Goal: Navigation & Orientation: Understand site structure

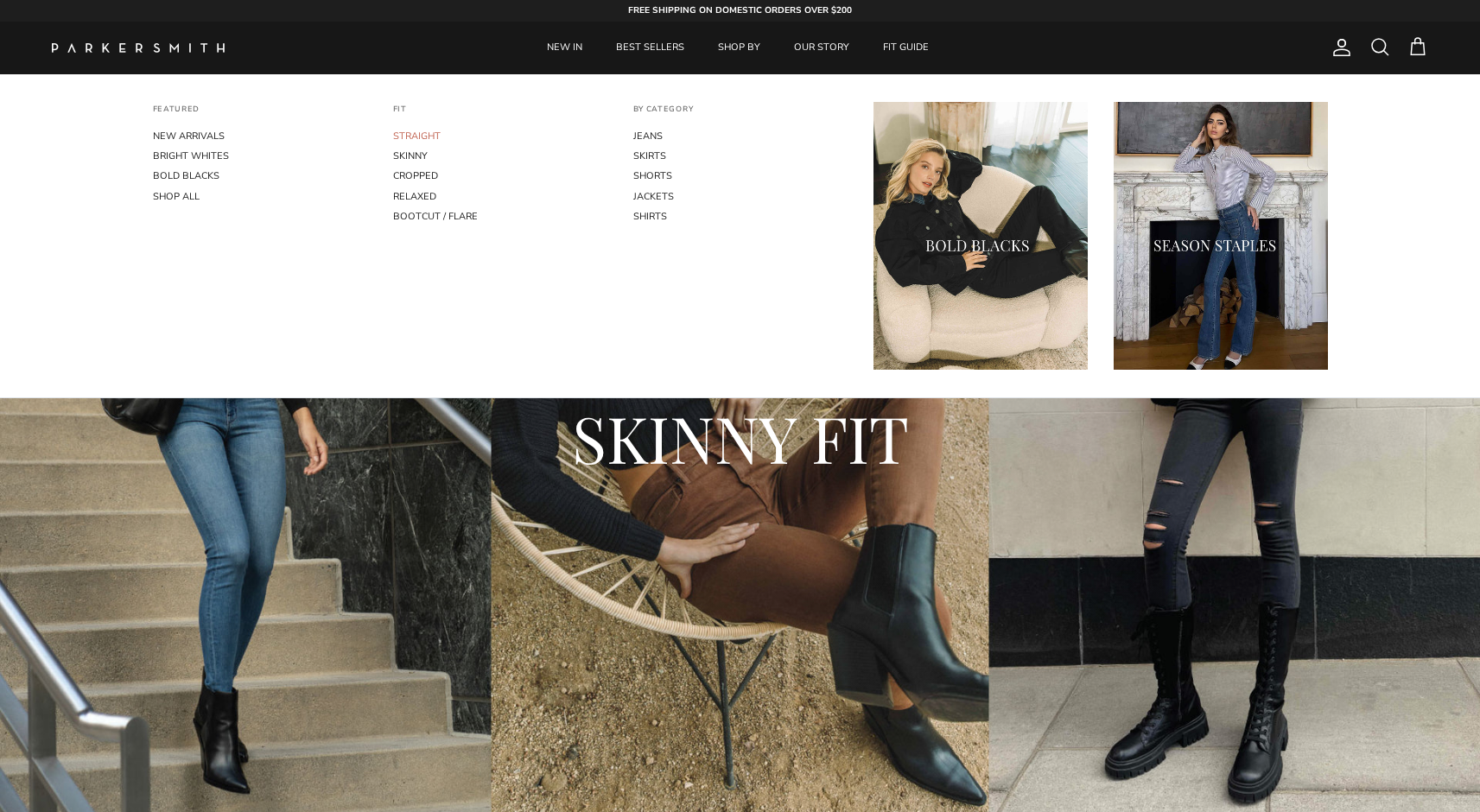
click at [419, 135] on link "STRAIGHT" at bounding box center [500, 137] width 214 height 20
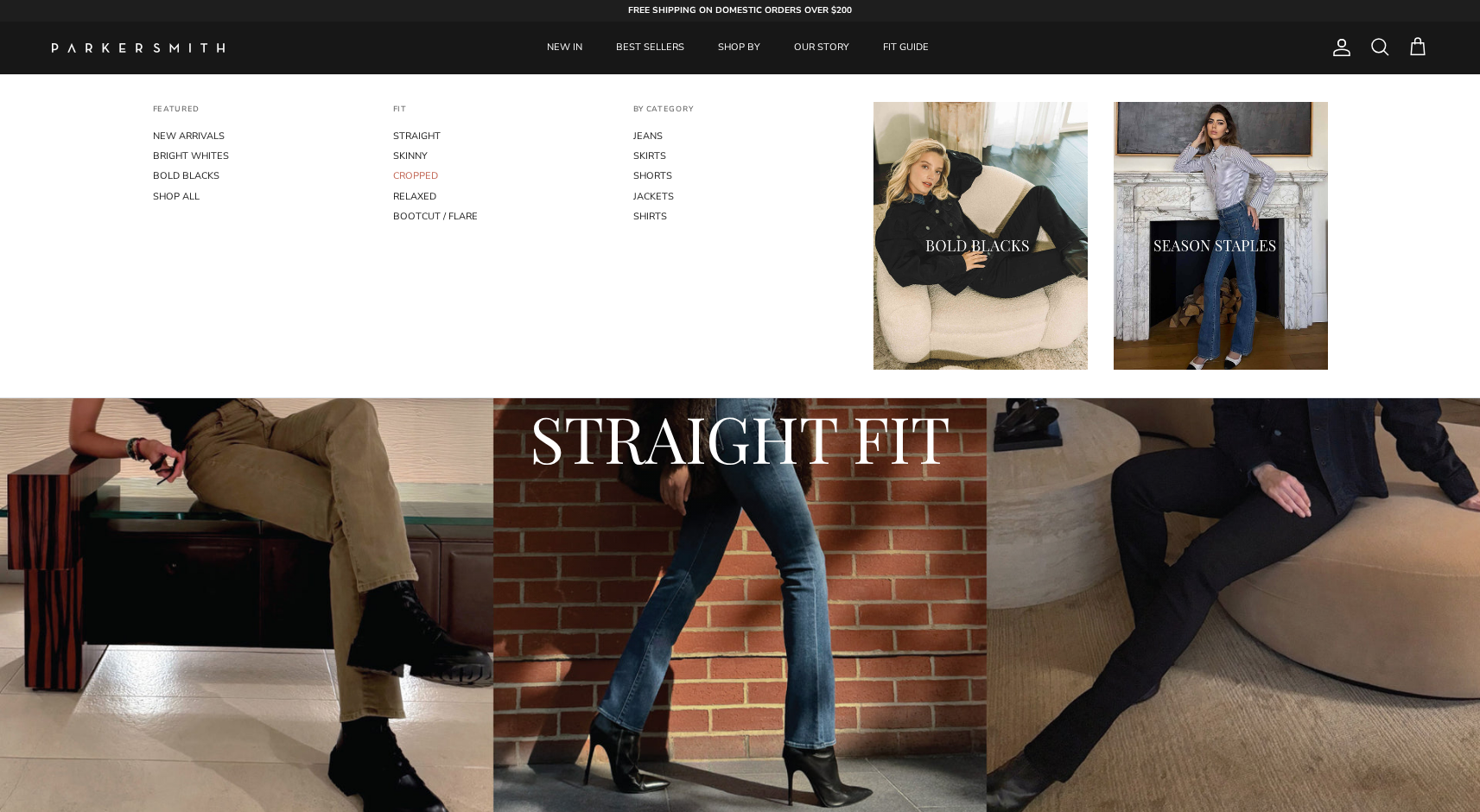
click at [416, 168] on link "CROPPED" at bounding box center [500, 176] width 214 height 20
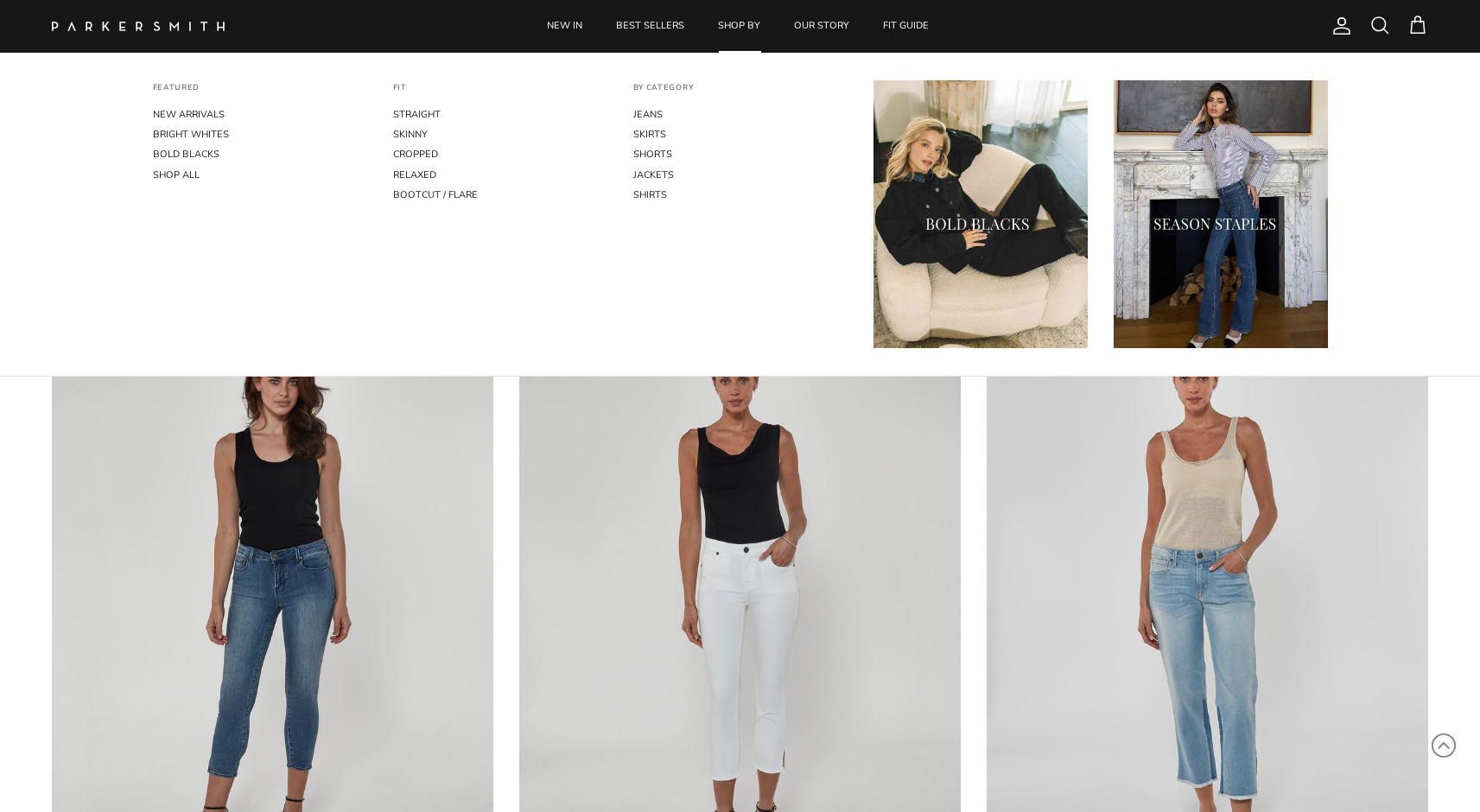
scroll to position [221, 0]
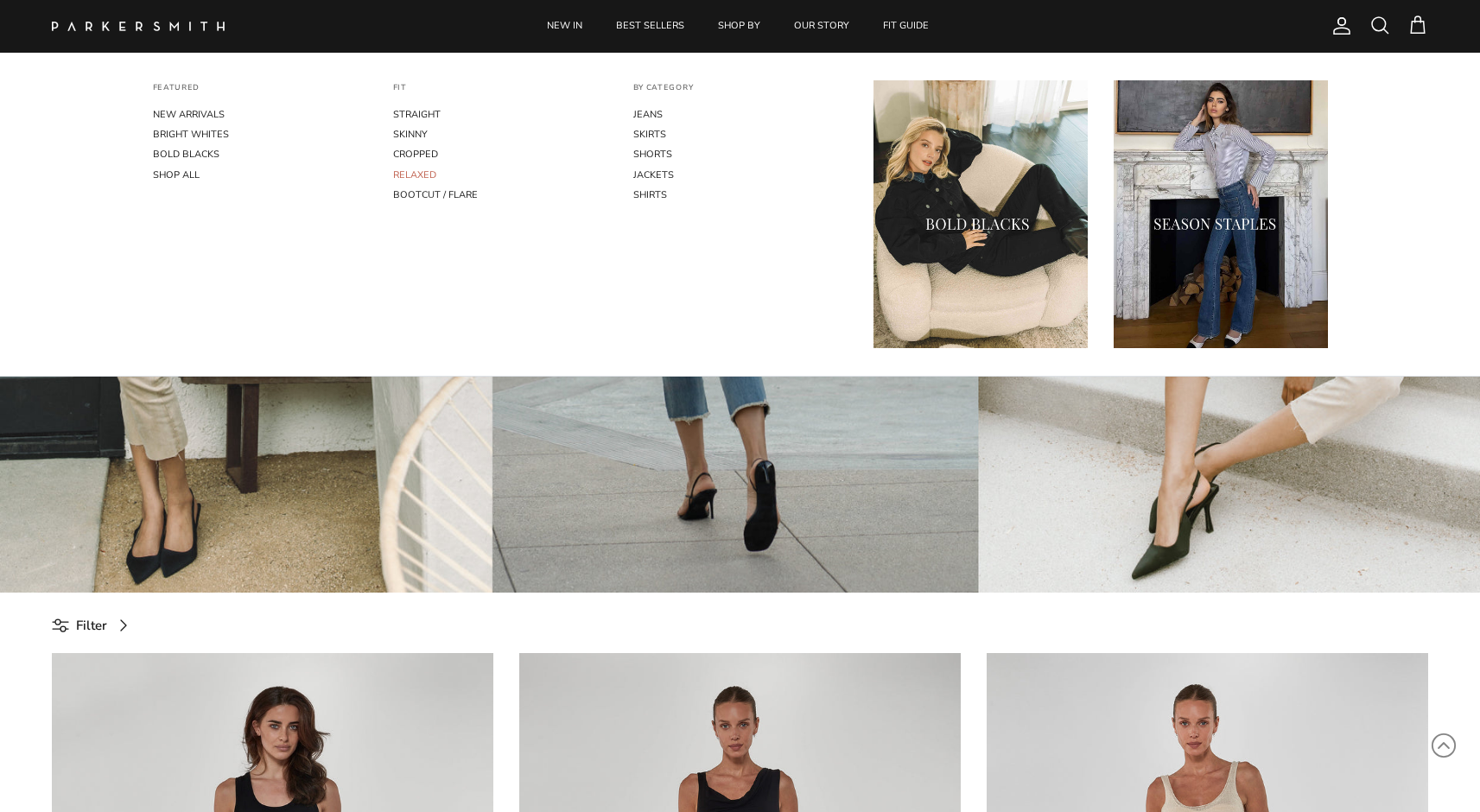
click at [419, 176] on link "RELAXED" at bounding box center [500, 176] width 214 height 20
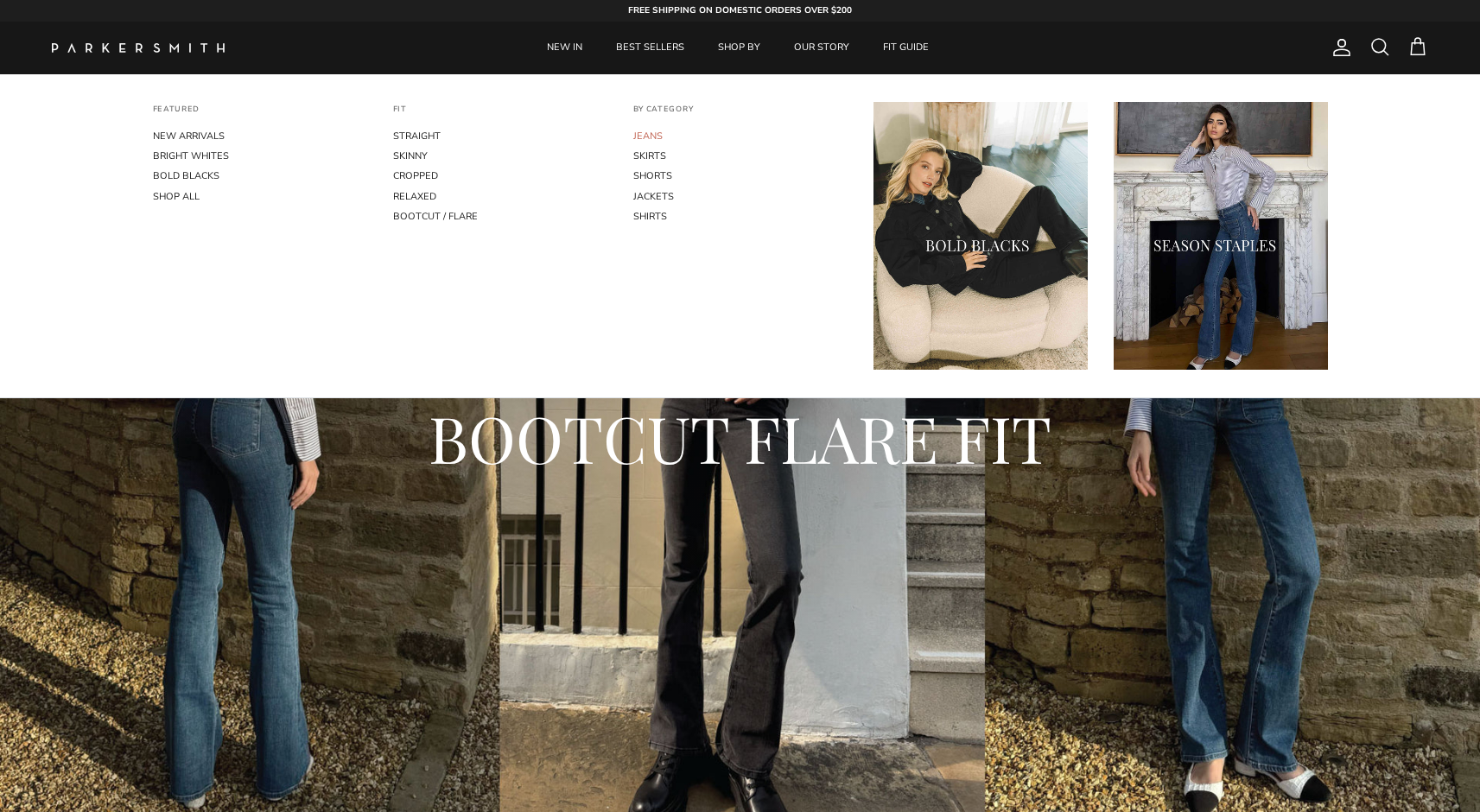
click at [656, 131] on link "JEANS" at bounding box center [740, 137] width 214 height 20
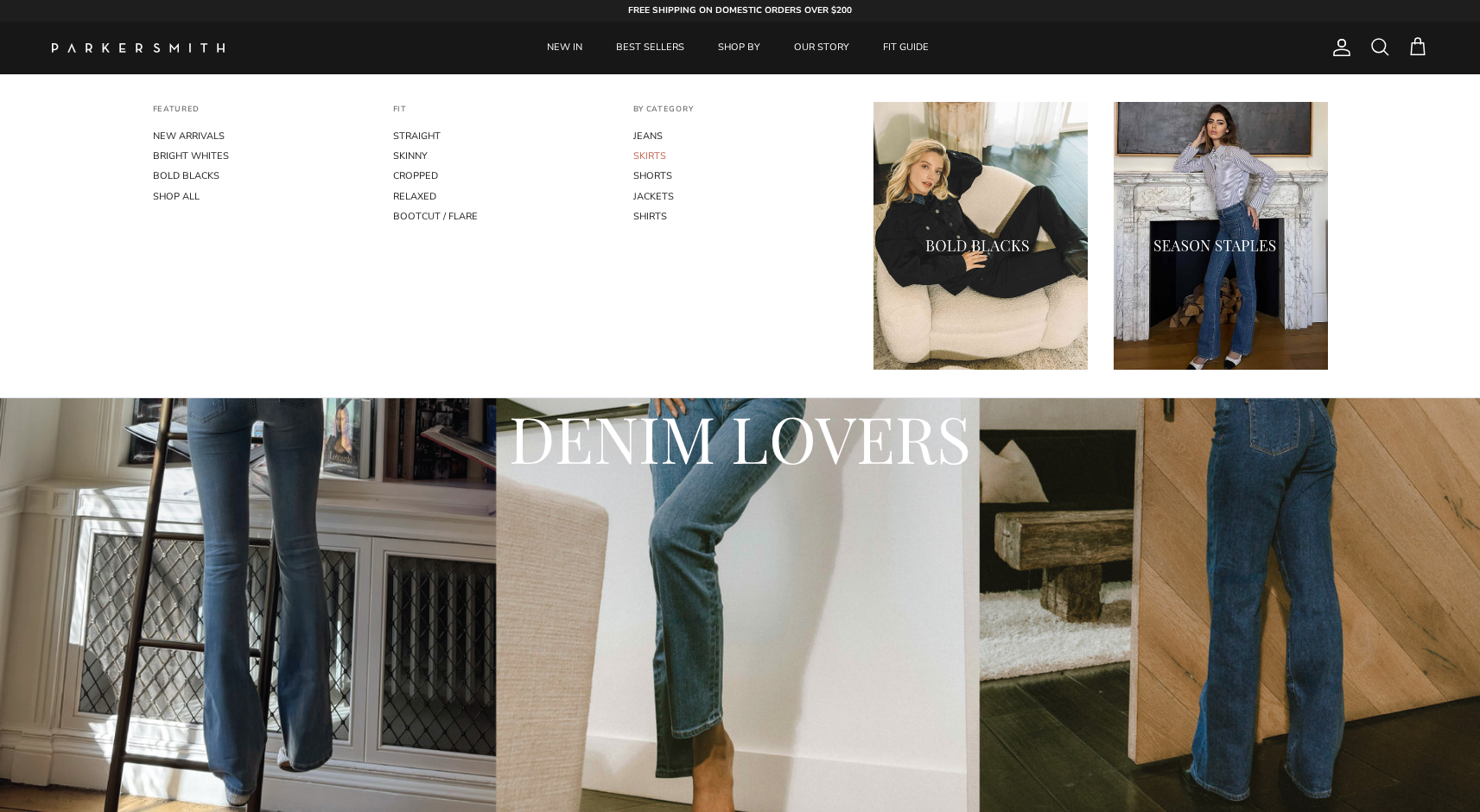
click at [642, 156] on link "SKIRTS" at bounding box center [740, 156] width 214 height 20
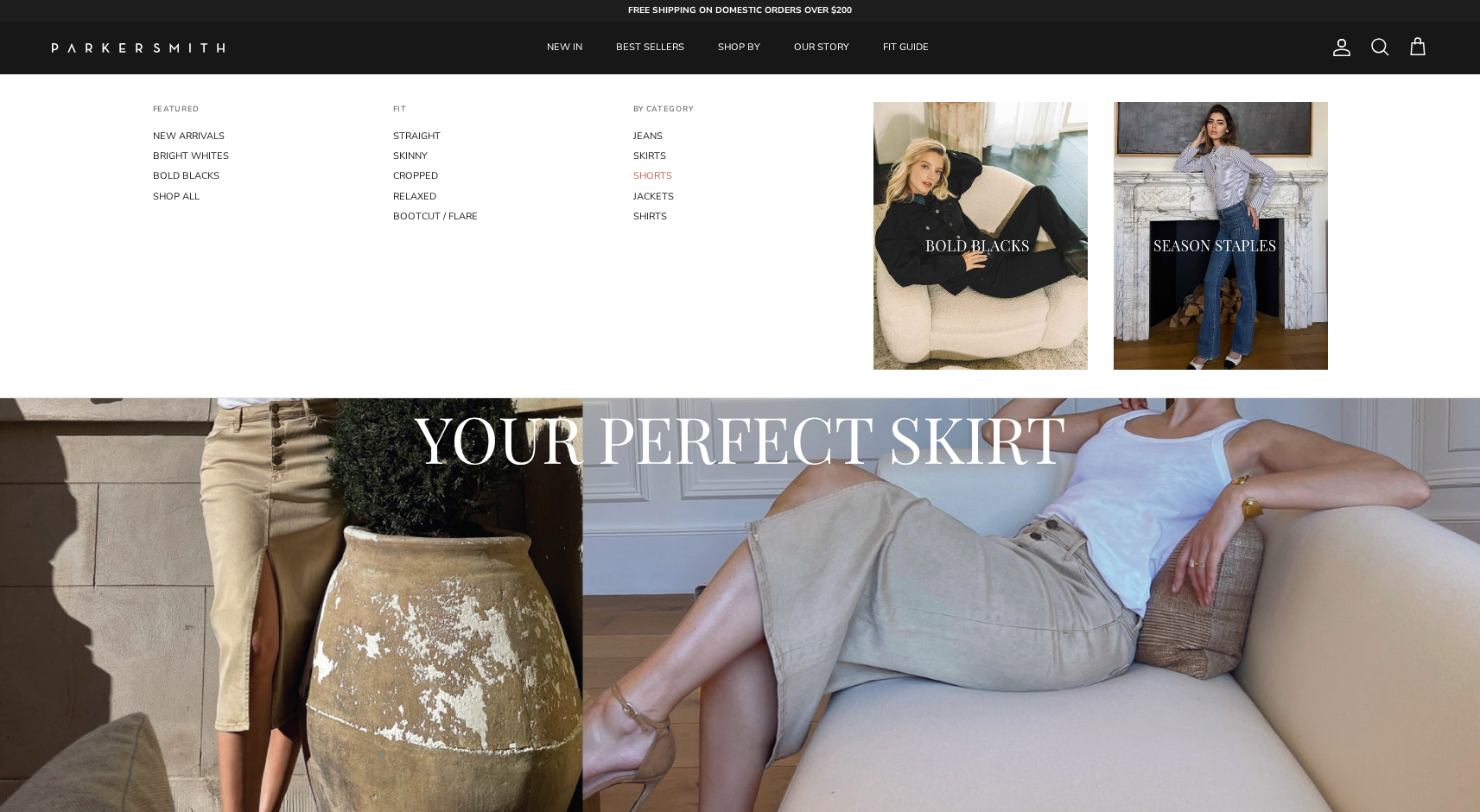
click at [660, 166] on link "SHORTS" at bounding box center [740, 176] width 214 height 20
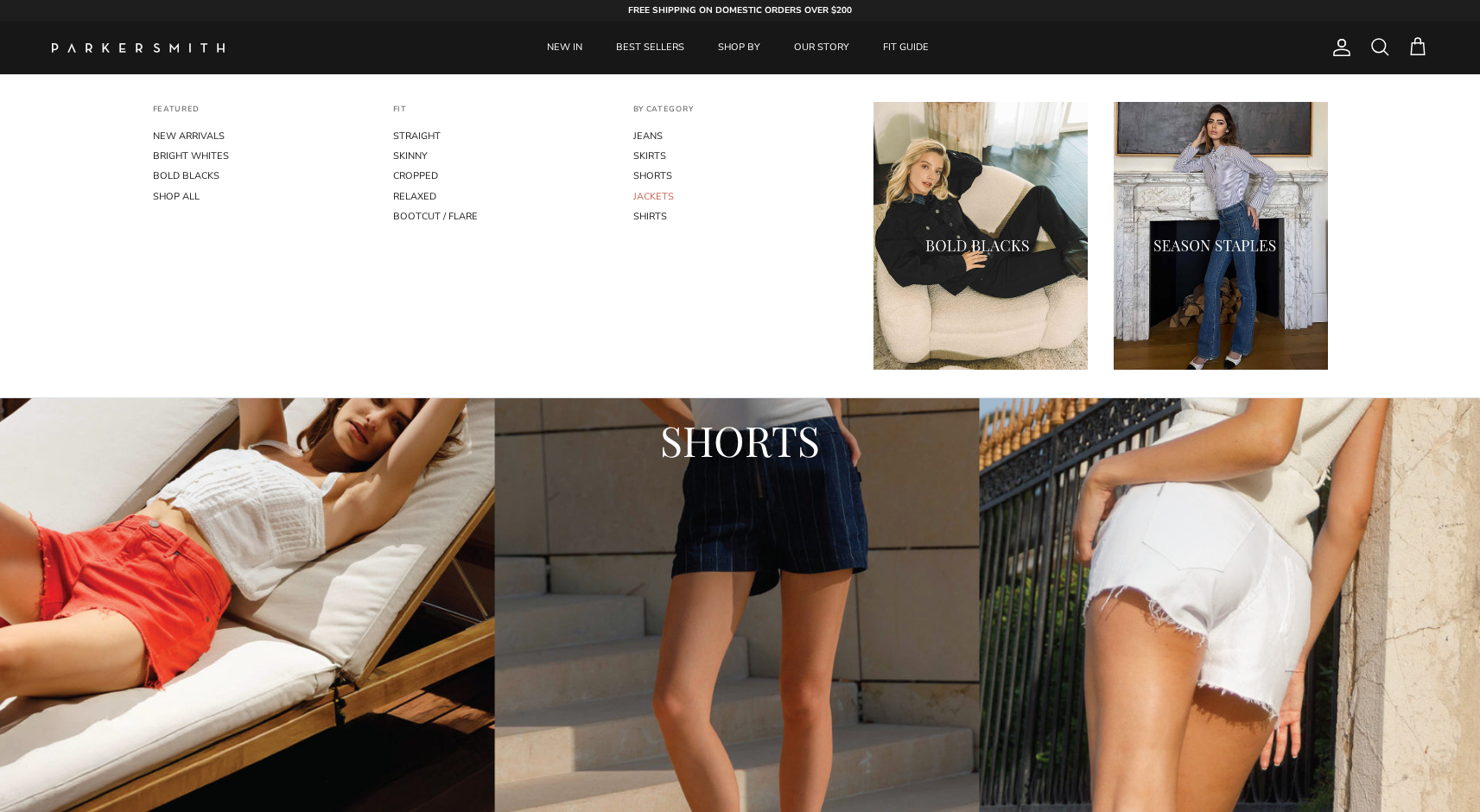
click at [657, 193] on link "JACKETS" at bounding box center [740, 197] width 214 height 20
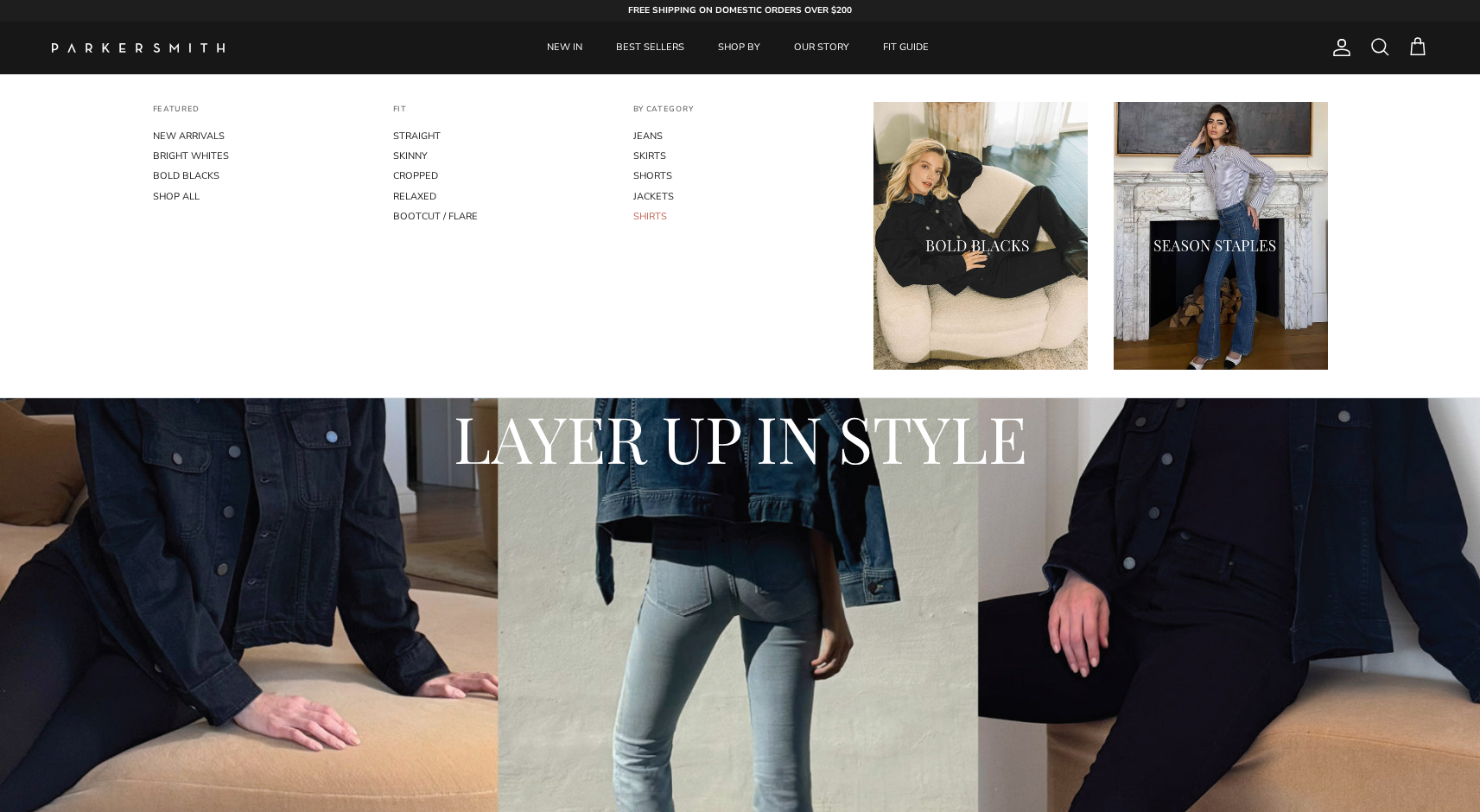
click at [643, 215] on link "SHIRTS" at bounding box center [740, 216] width 214 height 20
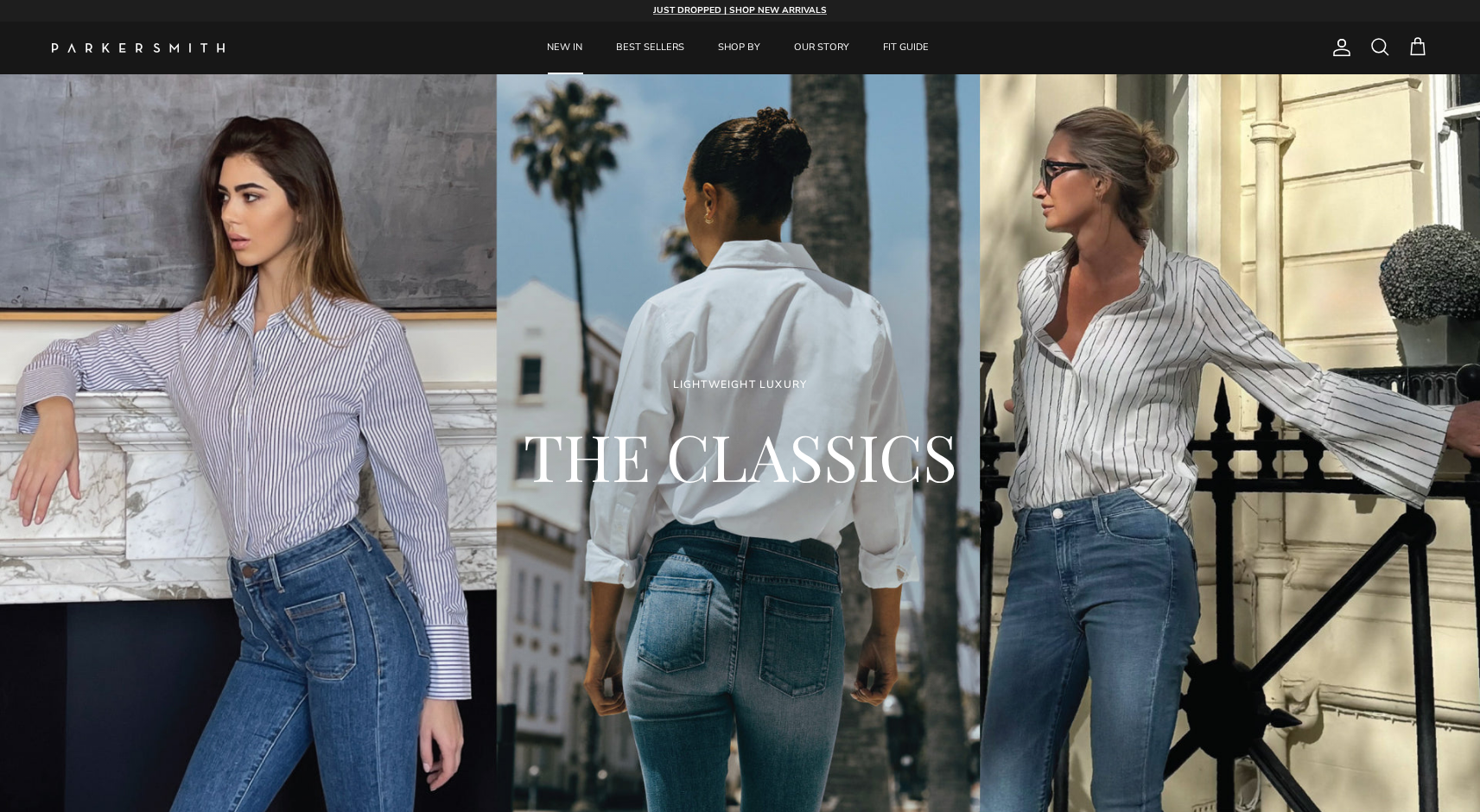
click at [564, 53] on link "NEW IN" at bounding box center [564, 47] width 67 height 53
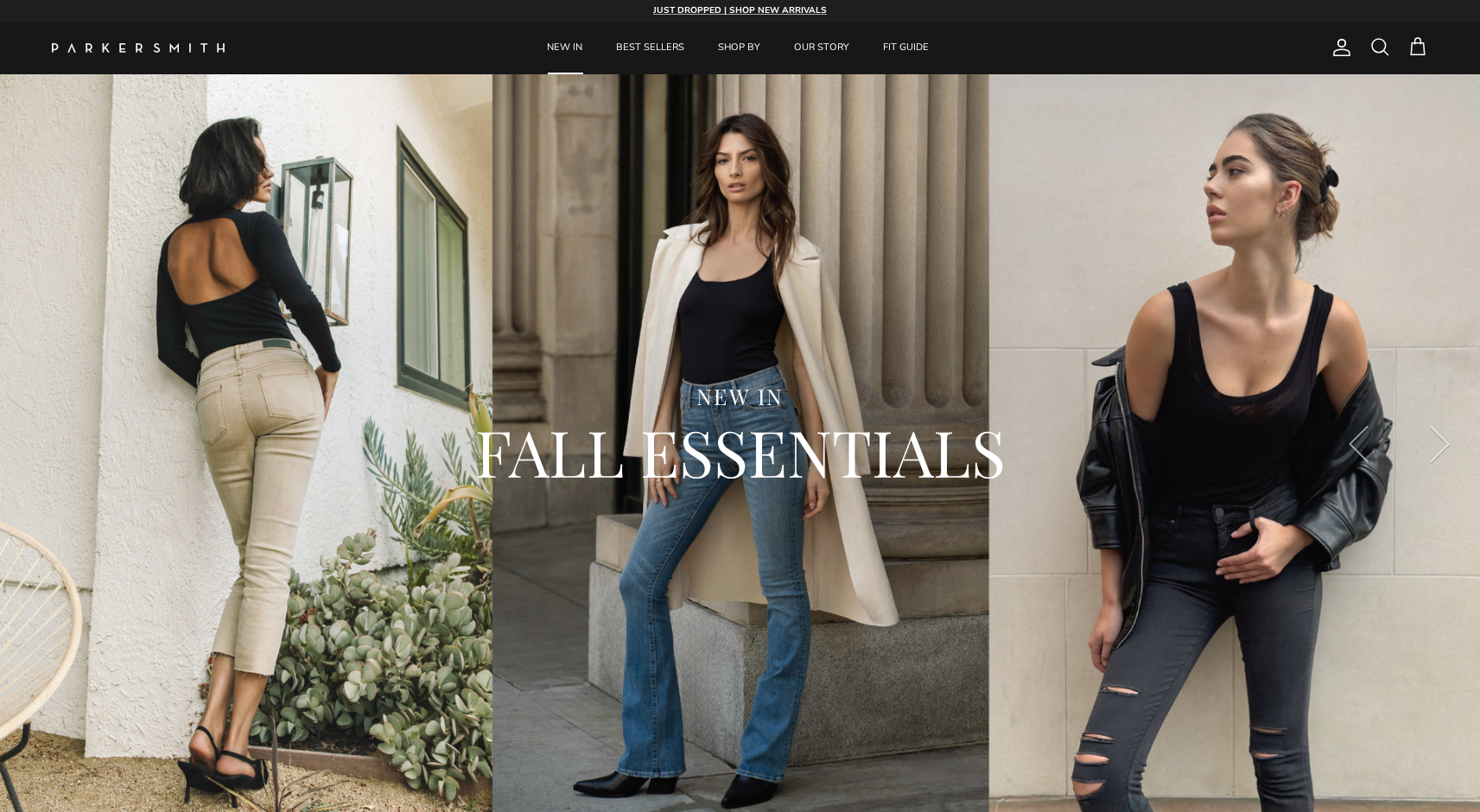
click at [193, 44] on img at bounding box center [138, 48] width 173 height 9
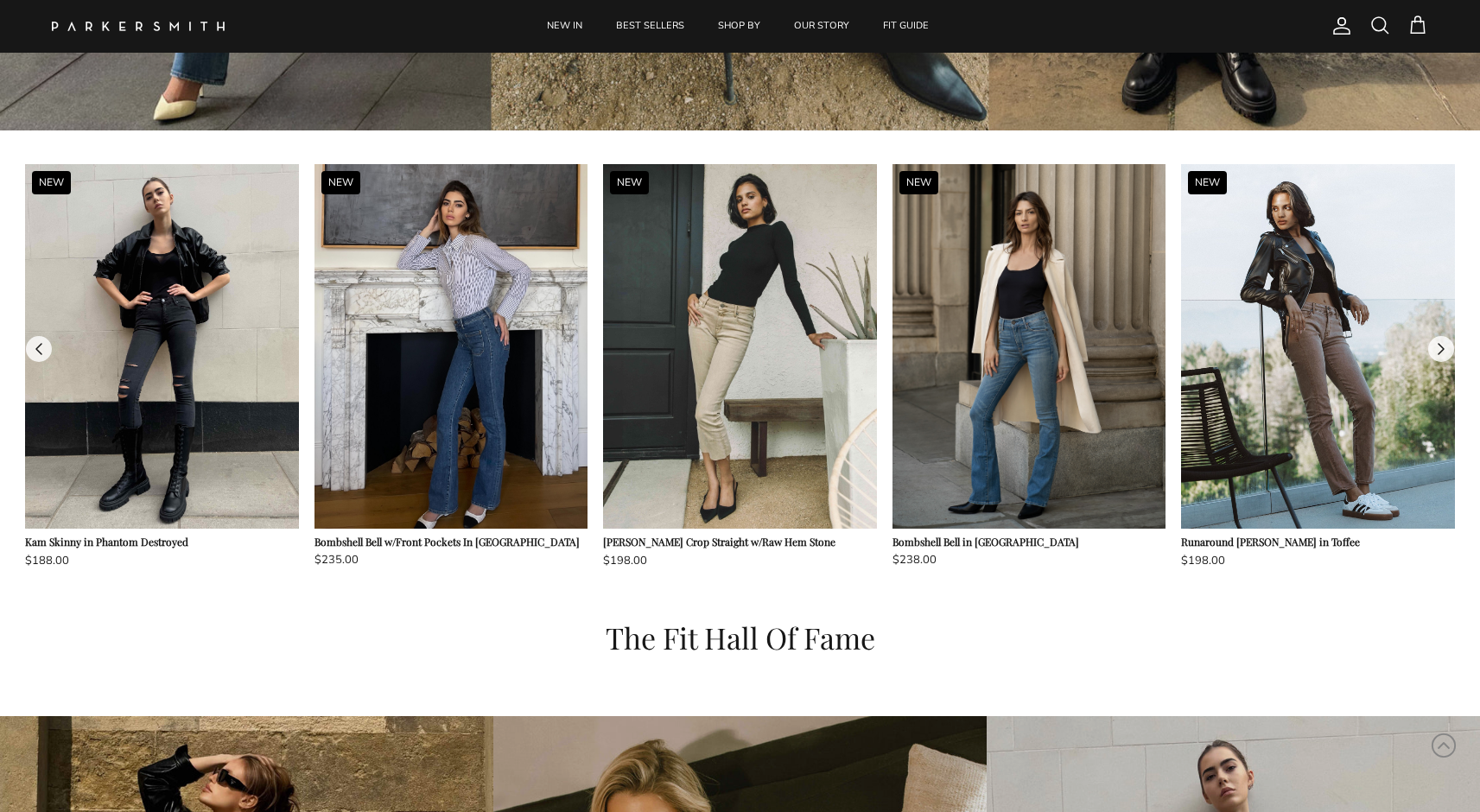
scroll to position [1542, 0]
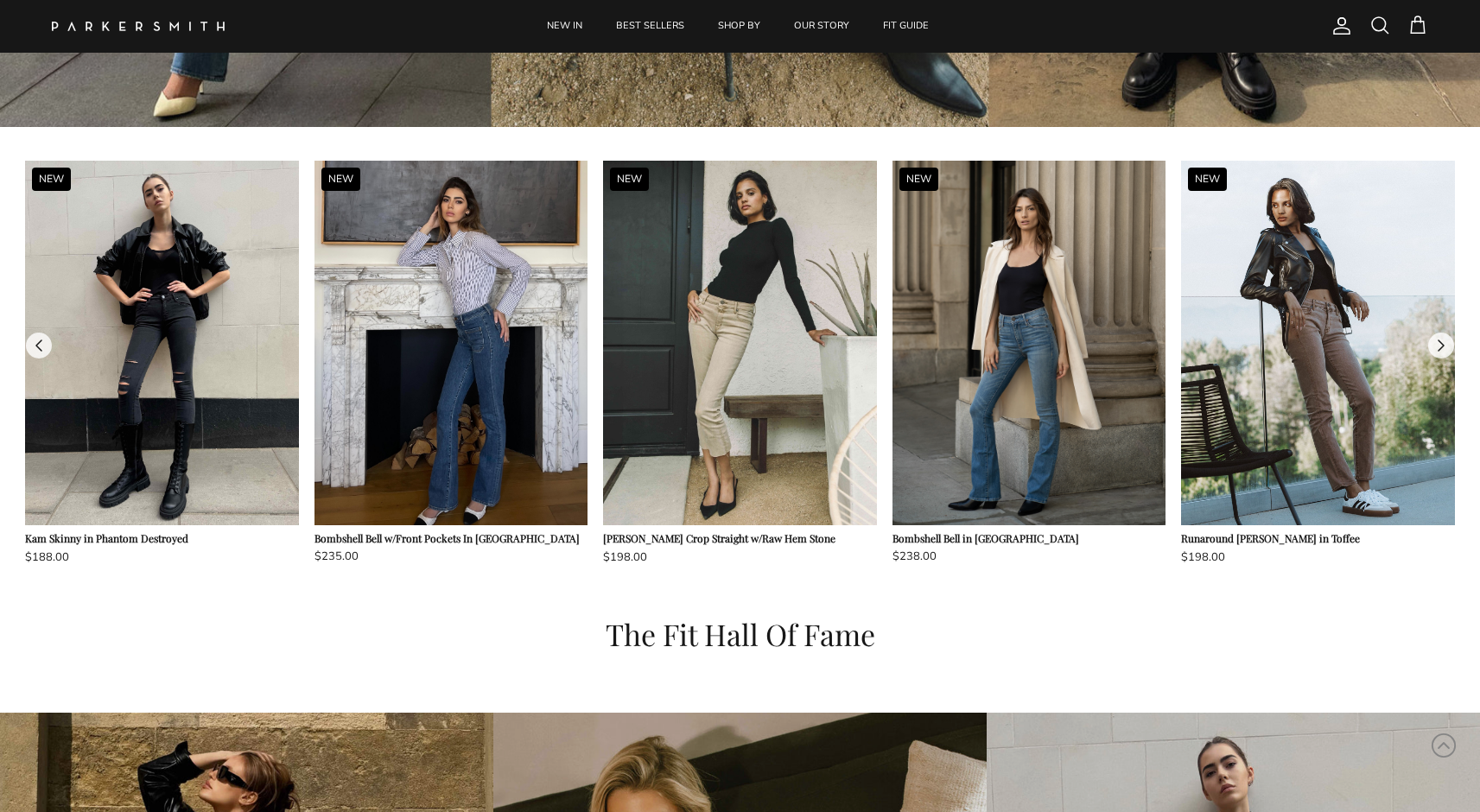
click at [1444, 342] on button at bounding box center [1441, 345] width 26 height 26
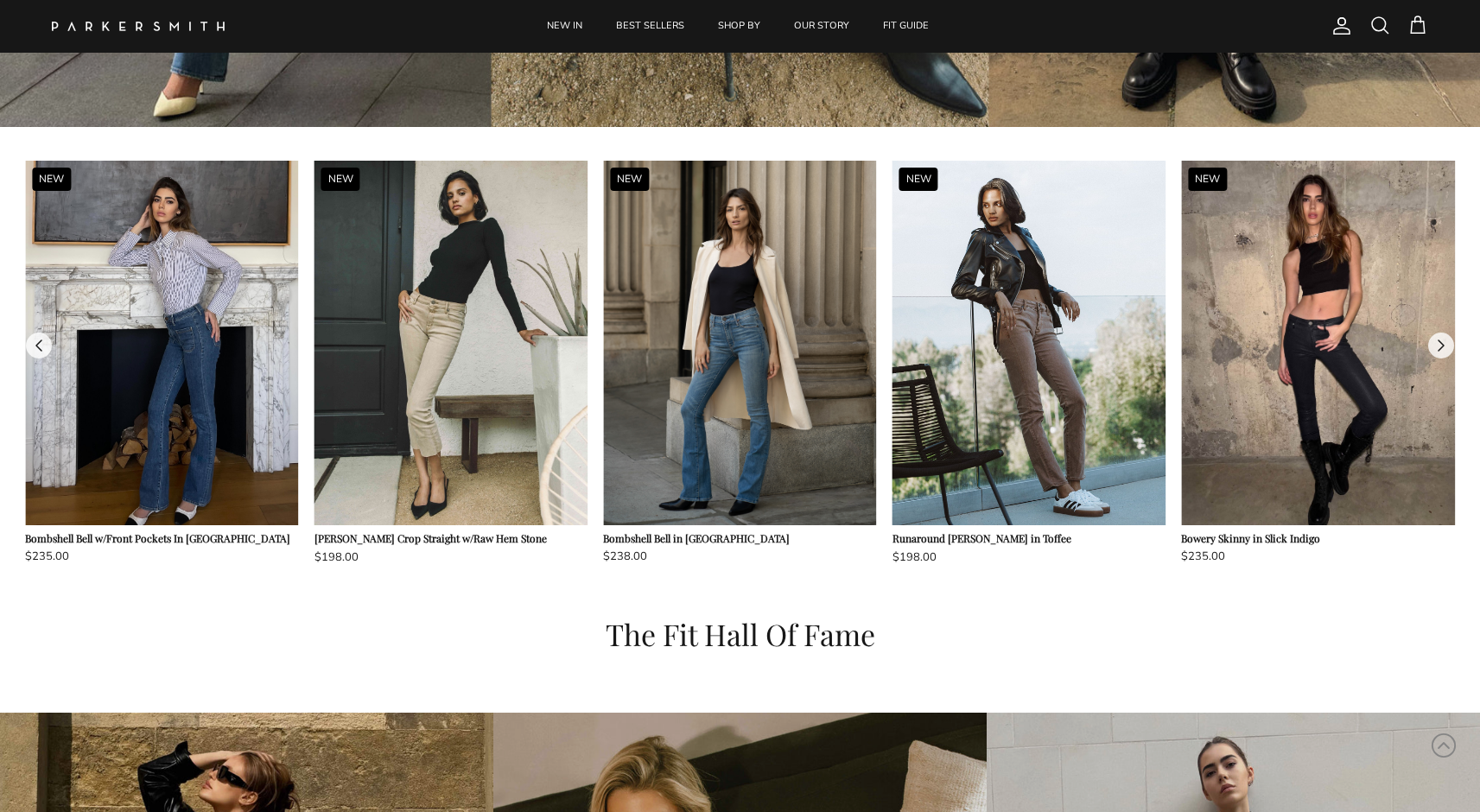
click at [1442, 342] on button at bounding box center [1441, 345] width 26 height 26
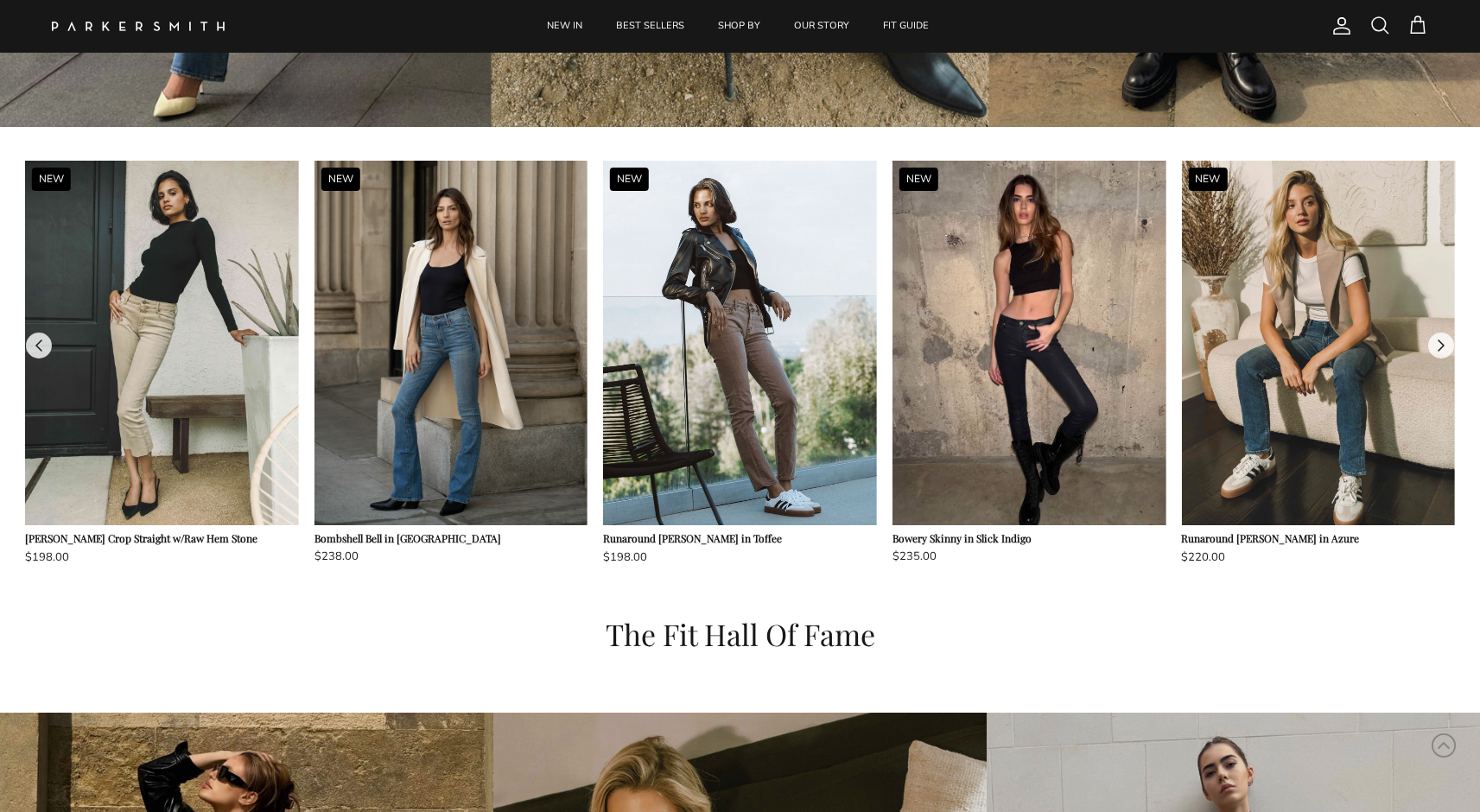
click at [1442, 342] on button at bounding box center [1441, 345] width 26 height 26
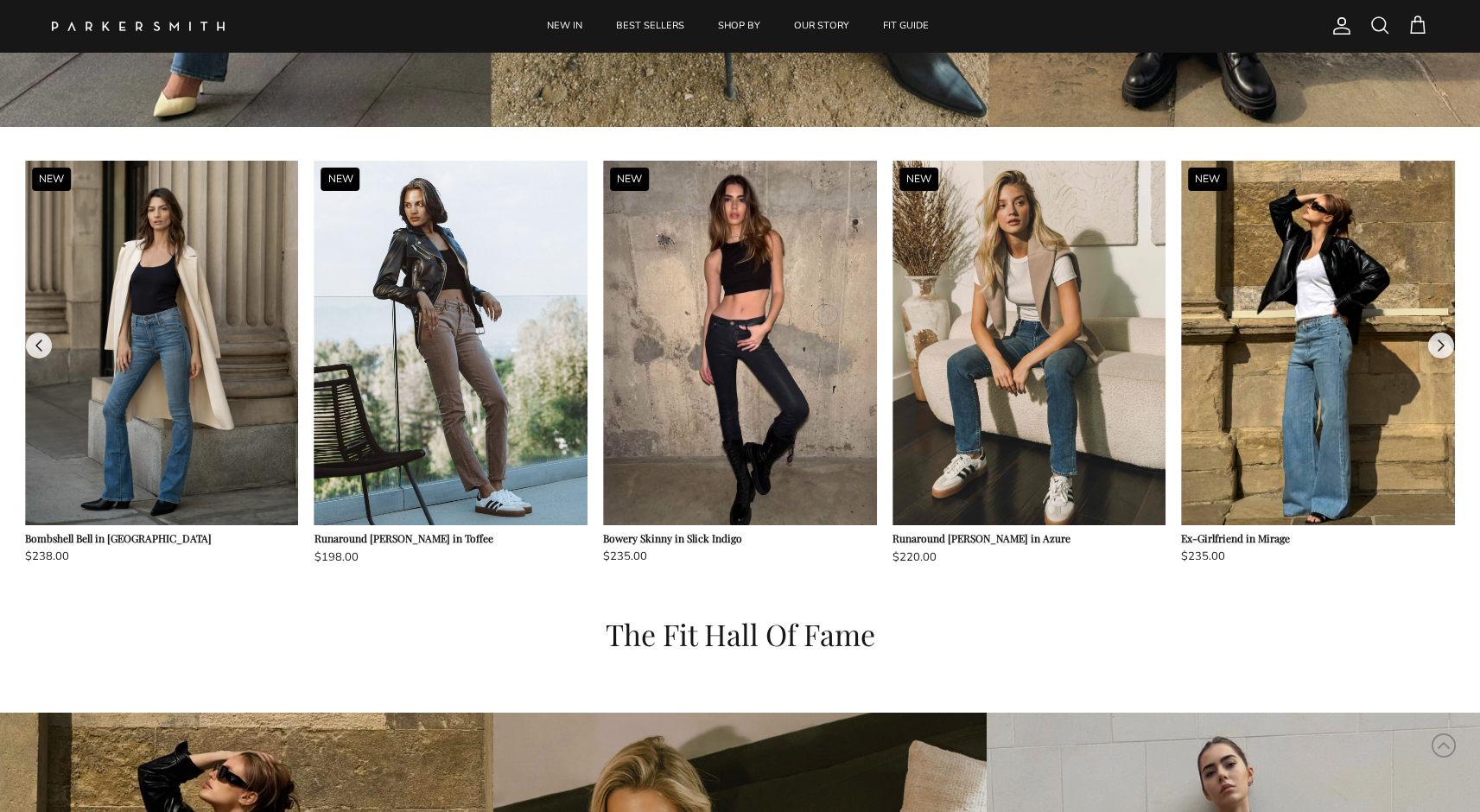
click at [1441, 342] on button at bounding box center [1441, 345] width 26 height 26
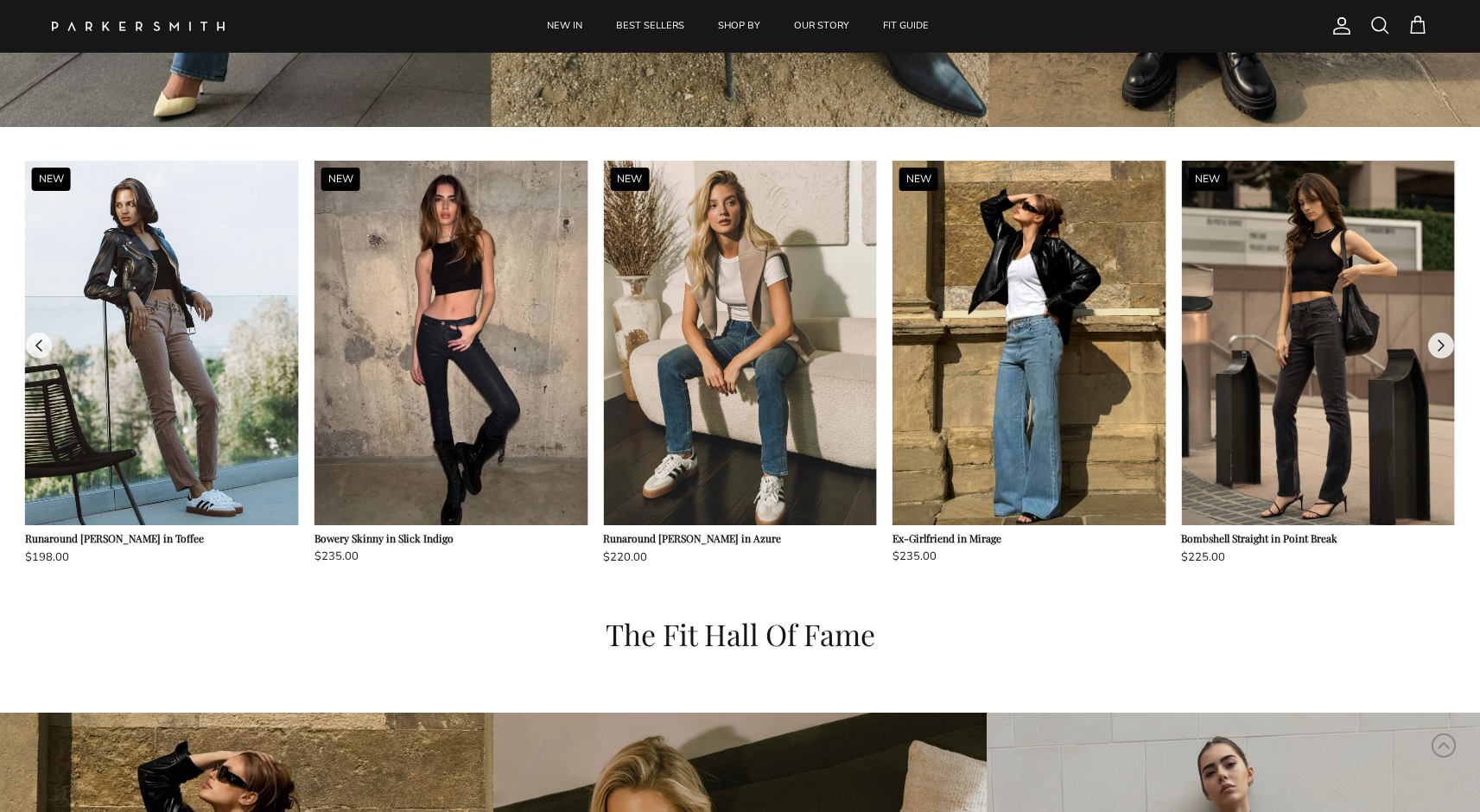
click at [1439, 340] on button at bounding box center [1441, 345] width 26 height 26
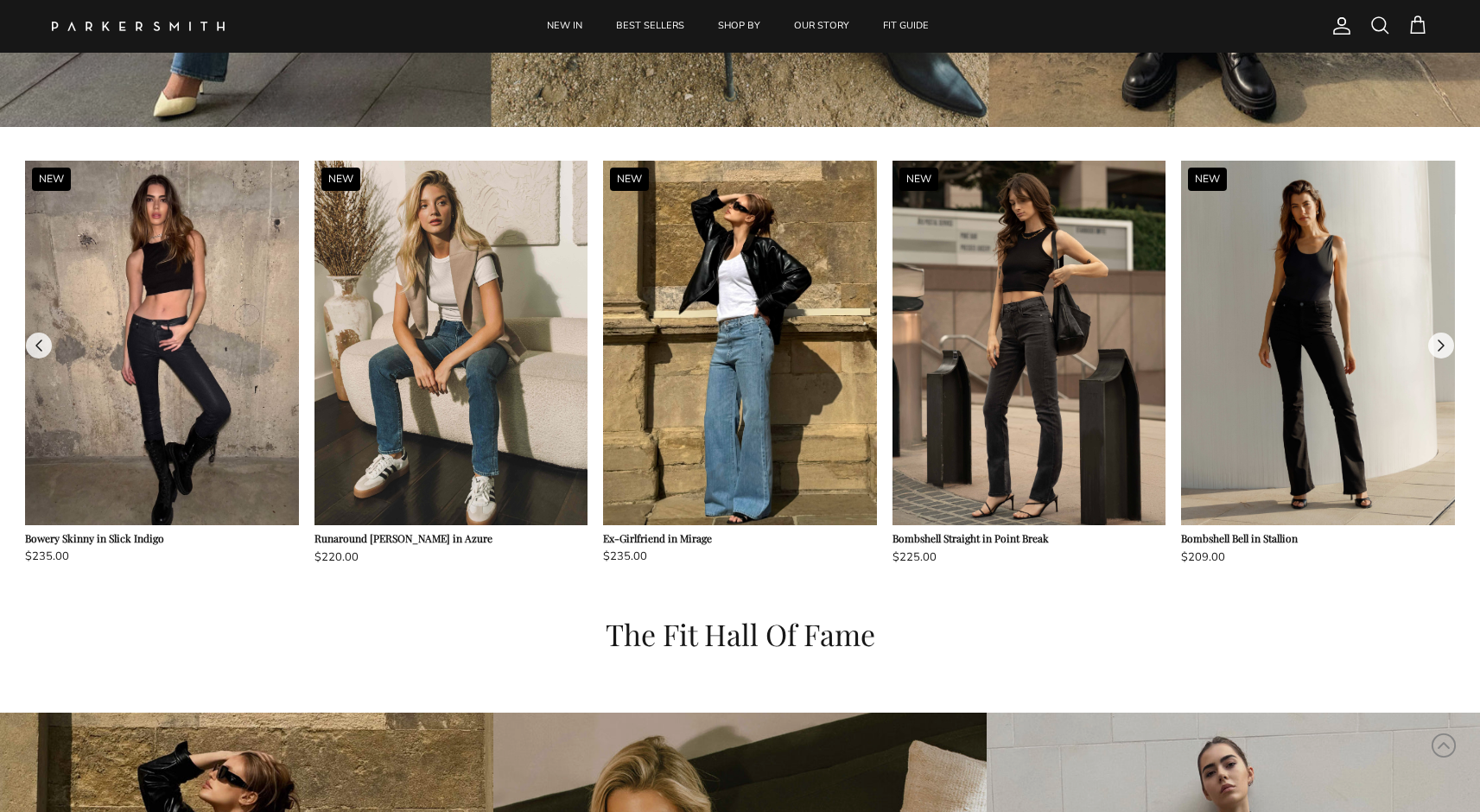
click at [1439, 340] on button at bounding box center [1441, 345] width 26 height 26
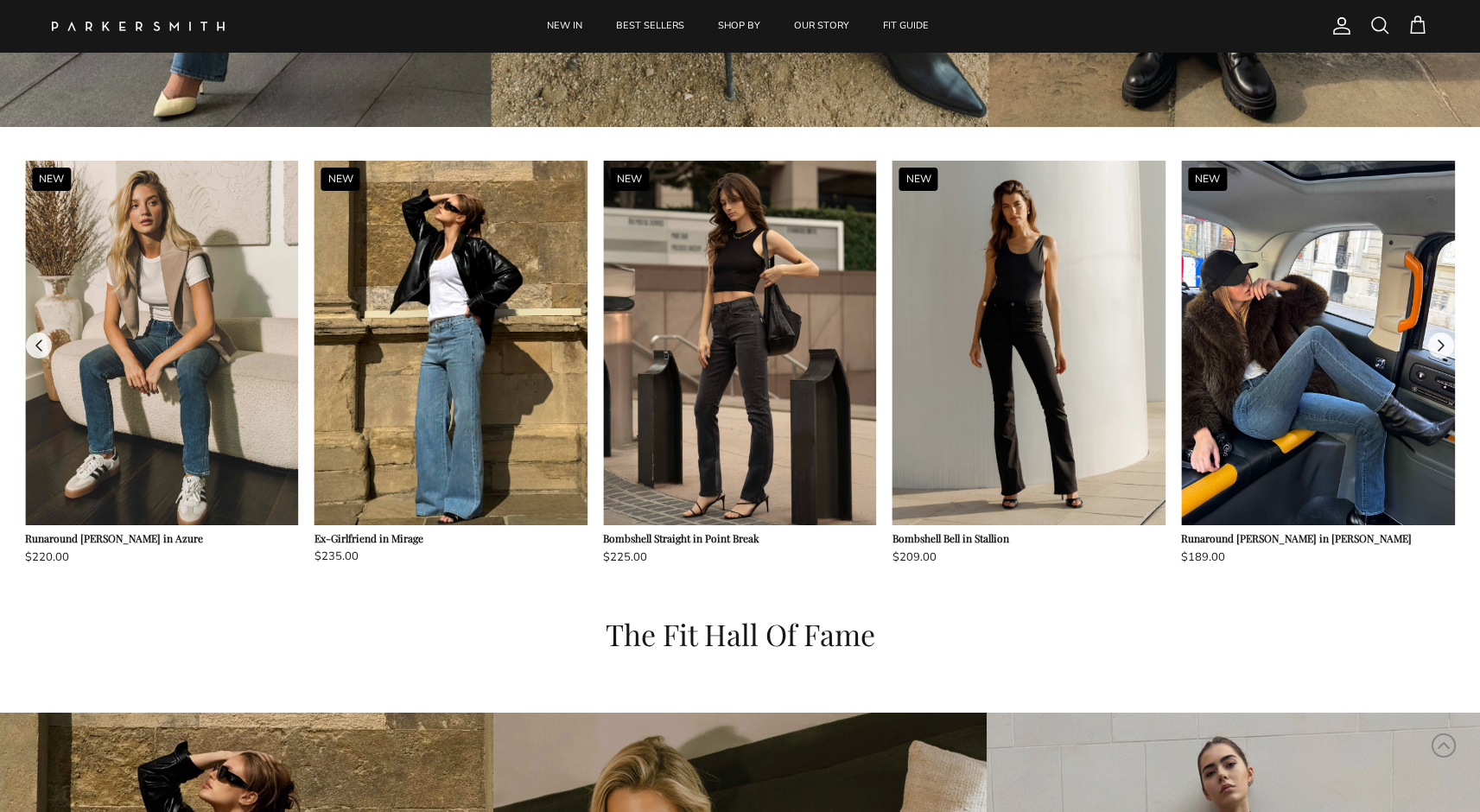
click at [1439, 339] on button at bounding box center [1441, 345] width 26 height 26
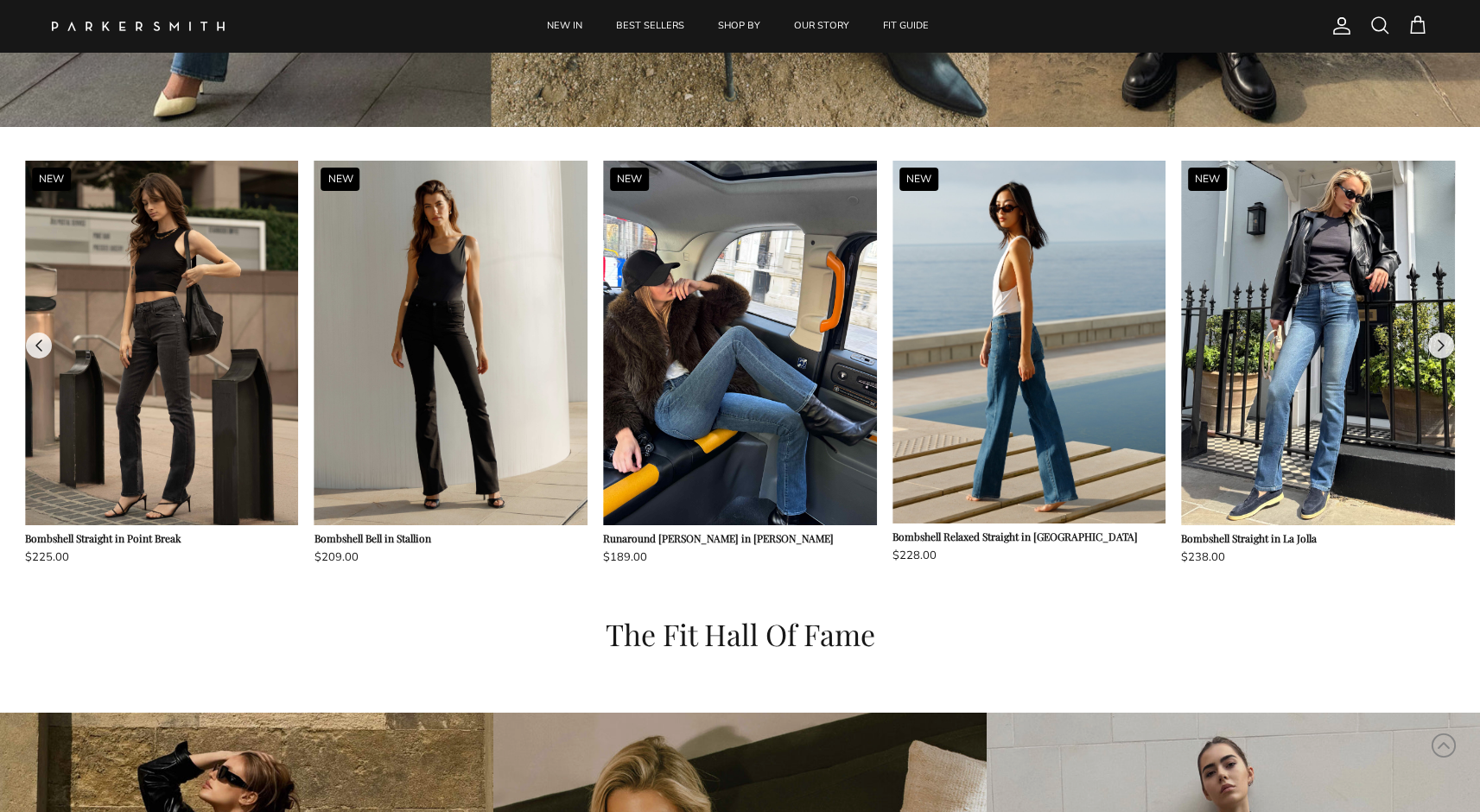
click at [1439, 339] on button at bounding box center [1441, 345] width 26 height 26
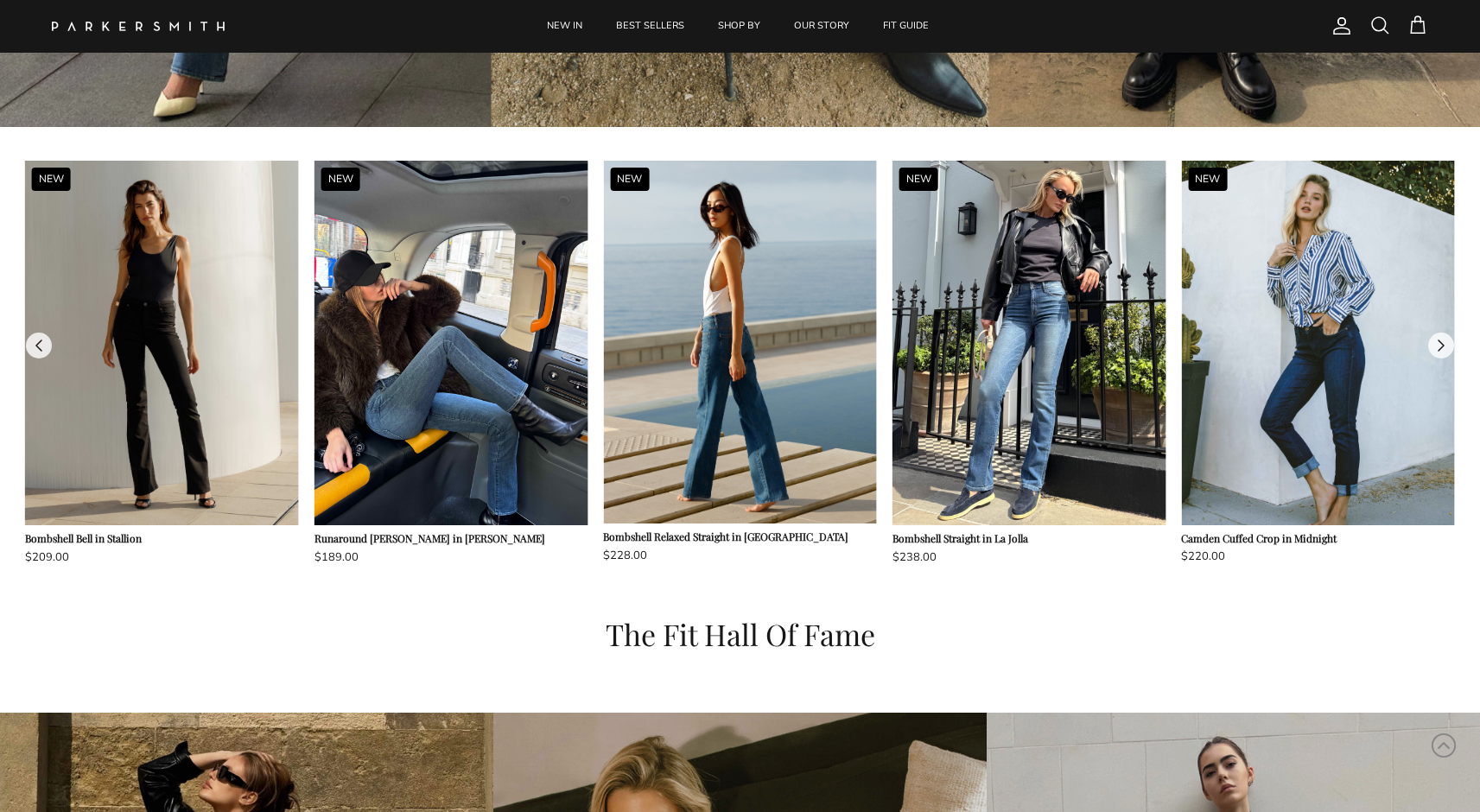
click at [1439, 339] on button at bounding box center [1441, 345] width 26 height 26
click at [1439, 345] on button at bounding box center [1441, 345] width 26 height 26
click at [1429, 345] on button at bounding box center [1441, 345] width 26 height 26
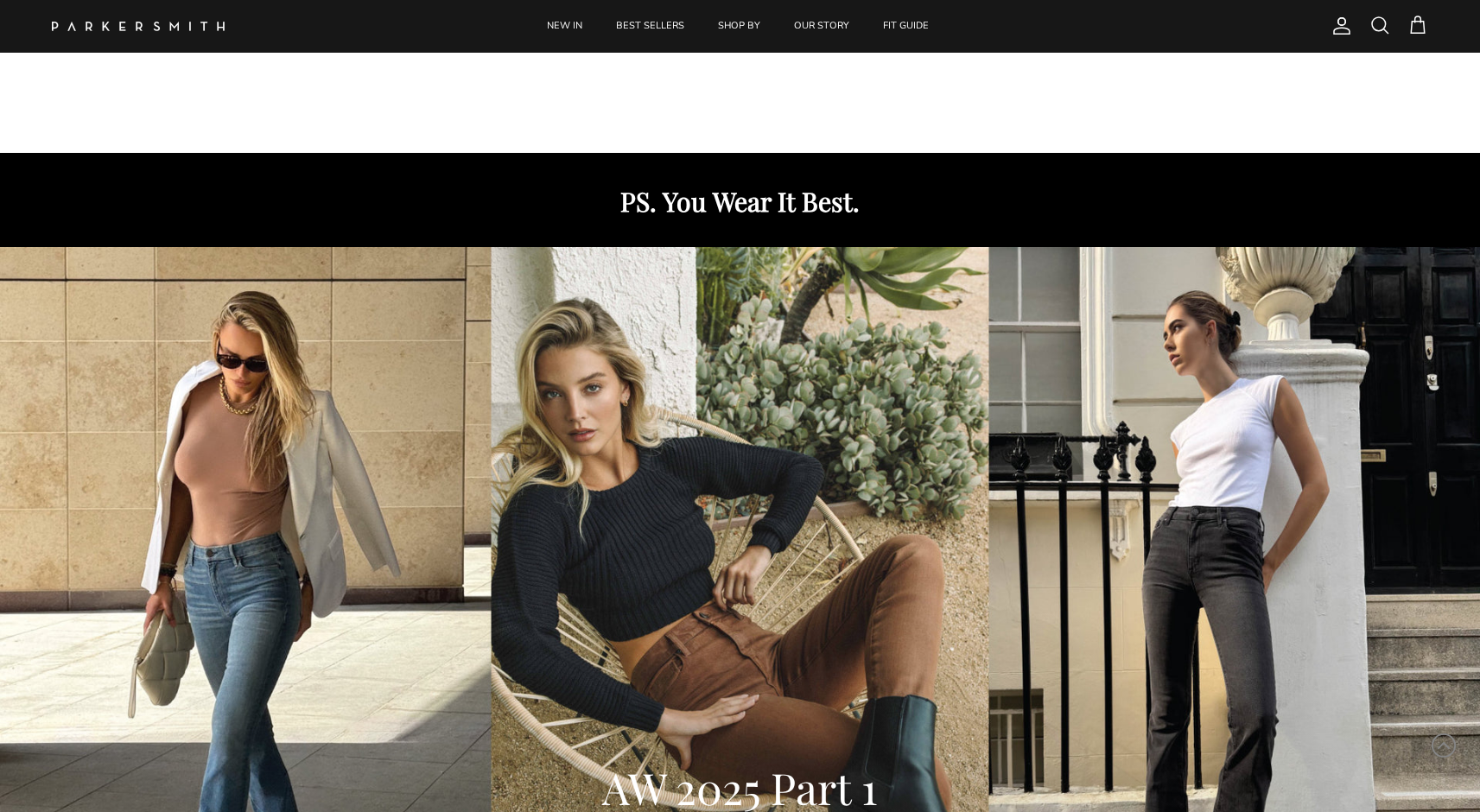
scroll to position [0, 0]
